Goal: Information Seeking & Learning: Find specific fact

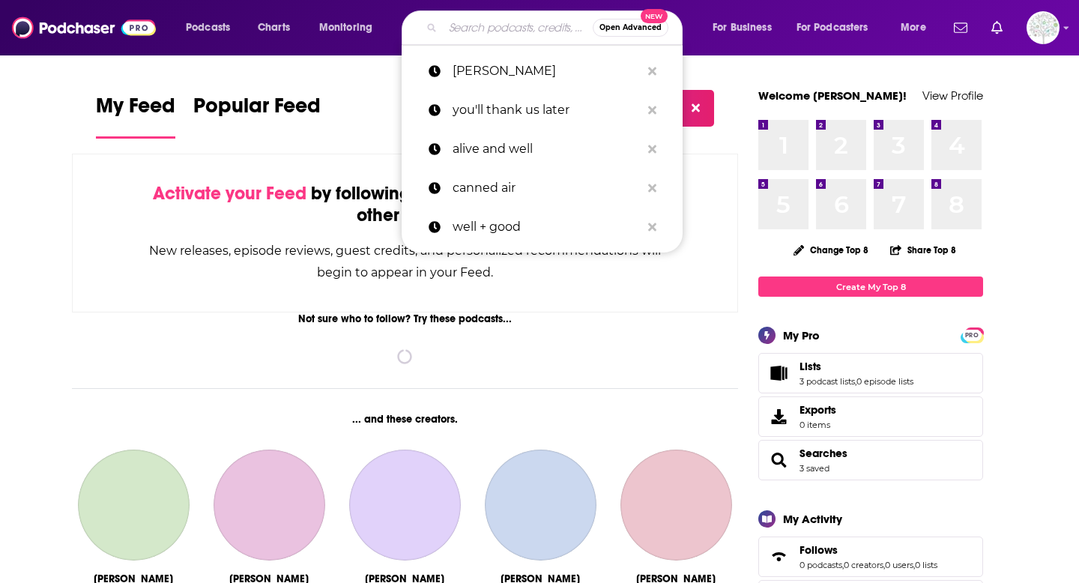
click at [469, 34] on input "Search podcasts, credits, & more..." at bounding box center [518, 28] width 150 height 24
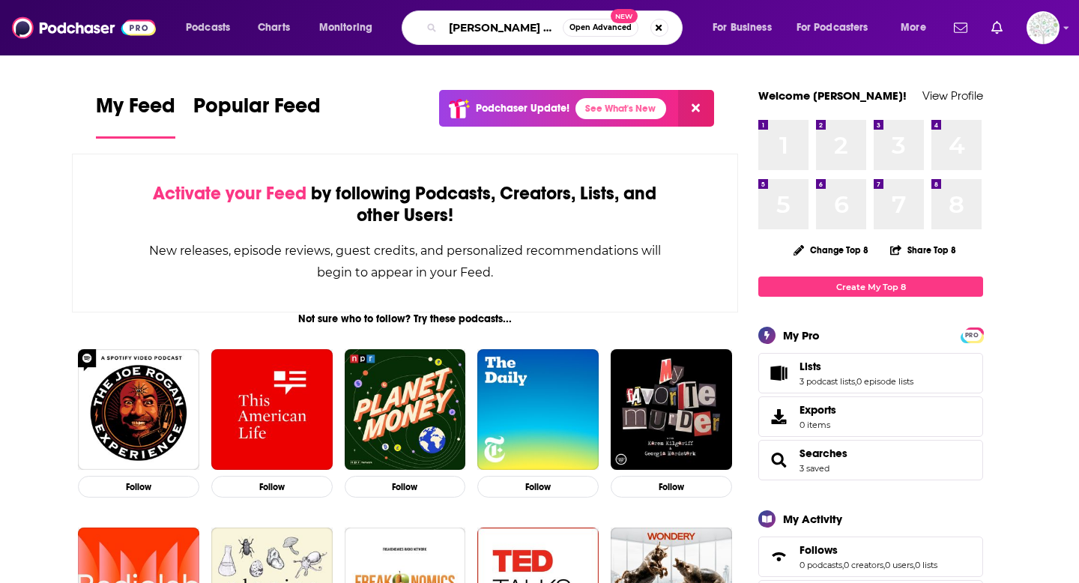
type input "[PERSON_NAME] PODCAST"
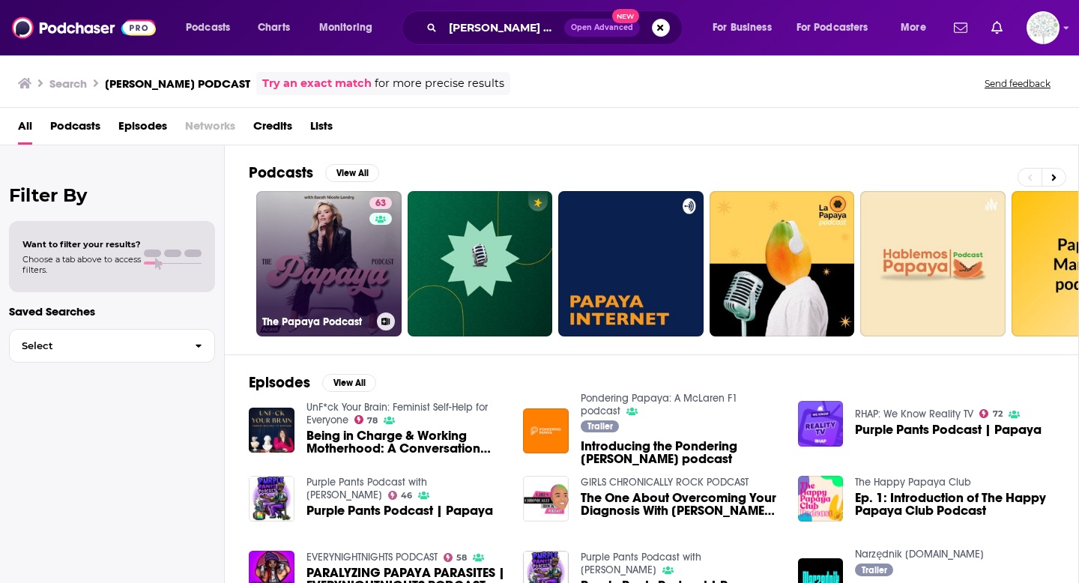
click at [339, 255] on link "63 The Papaya Podcast" at bounding box center [328, 263] width 145 height 145
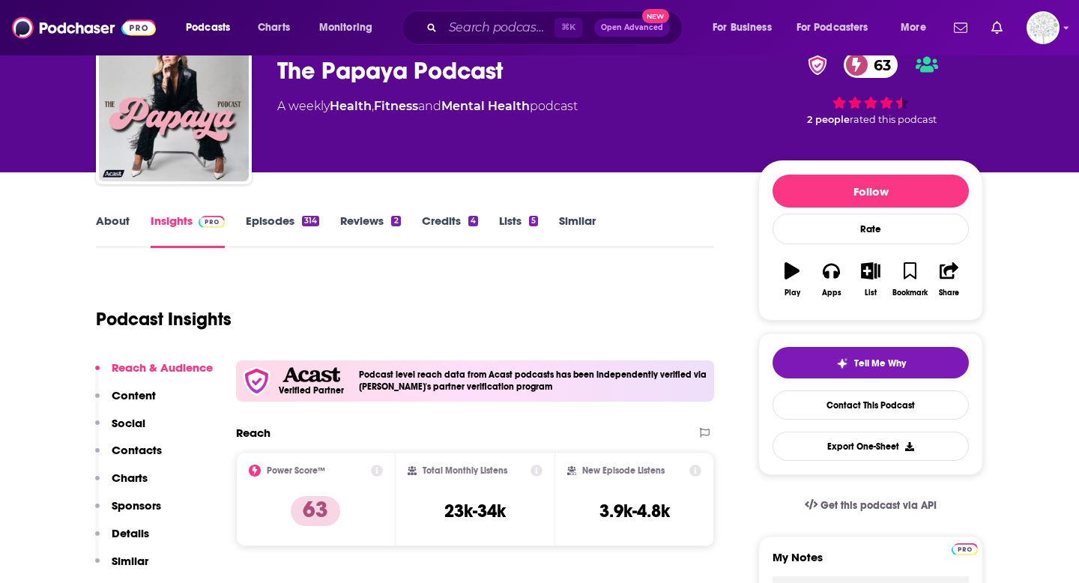
scroll to position [74, 0]
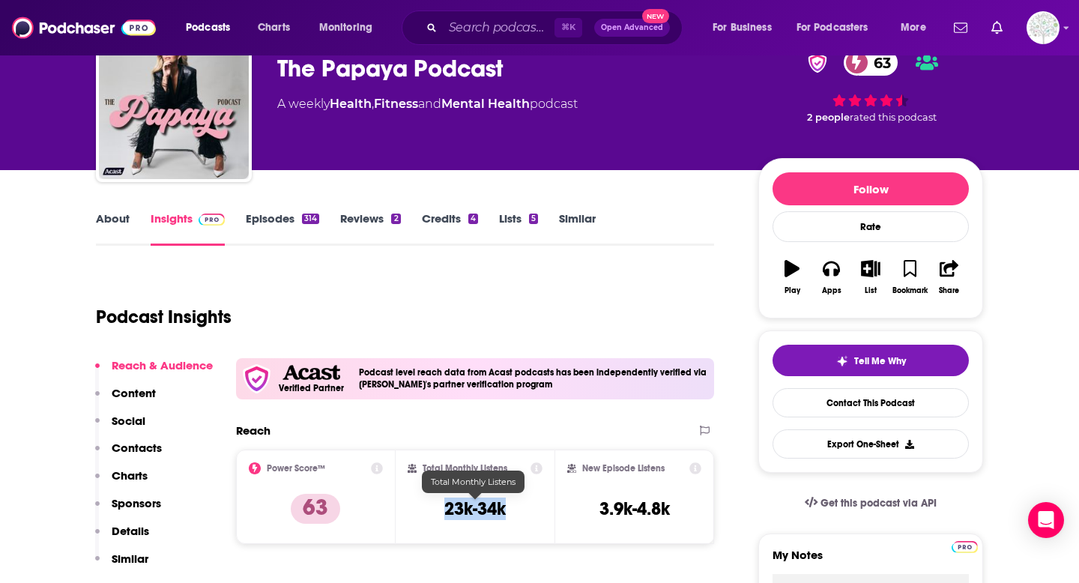
drag, startPoint x: 441, startPoint y: 512, endPoint x: 505, endPoint y: 506, distance: 64.7
click at [505, 506] on div "Total Monthly Listens 23k-34k" at bounding box center [476, 496] width 136 height 69
copy h3 "23k-34k"
